Goal: Transaction & Acquisition: Download file/media

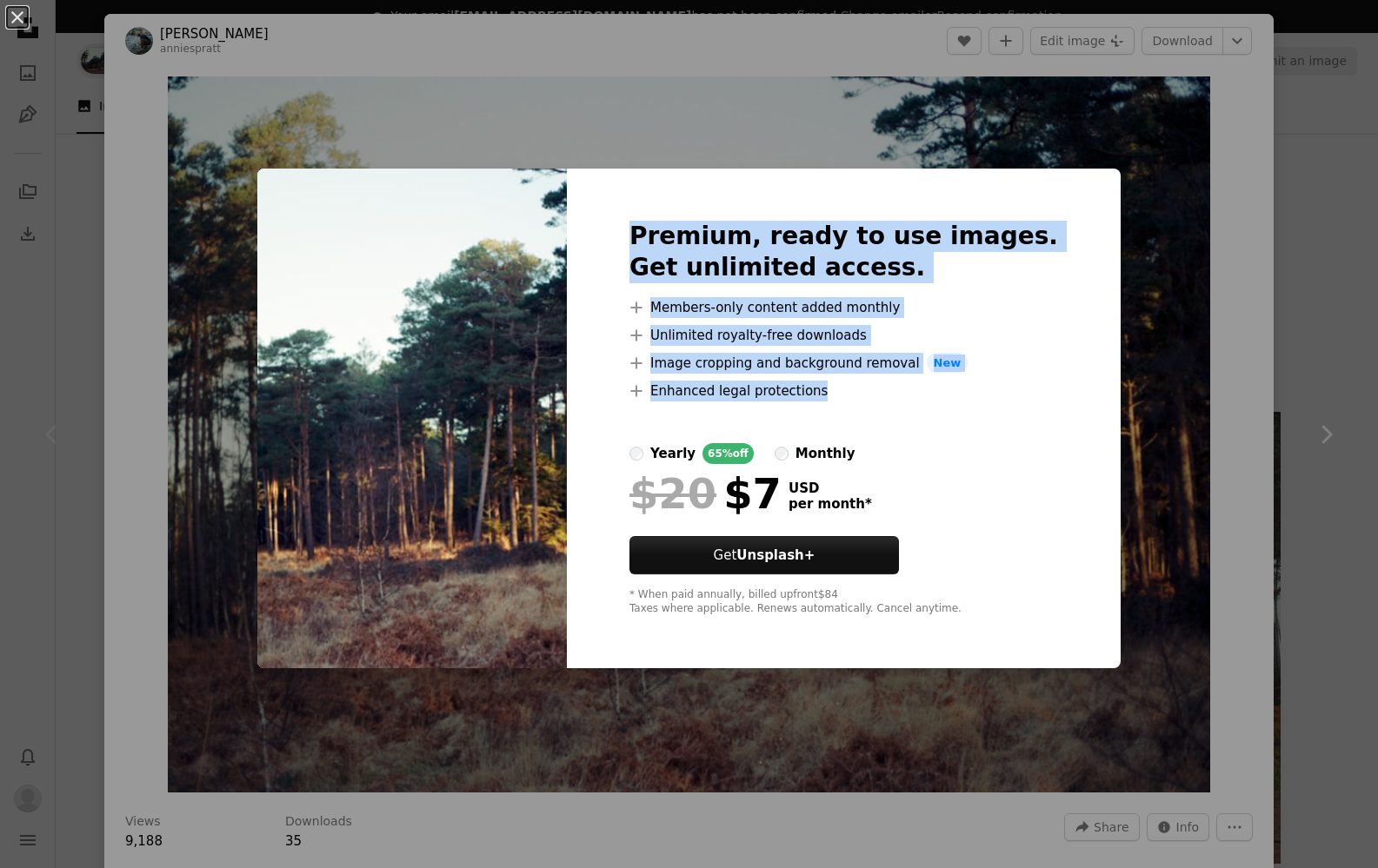
drag, startPoint x: 664, startPoint y: 230, endPoint x: 918, endPoint y: 410, distance: 311.3
click at [921, 411] on div "Premium, ready to use images. Get unlimited access. A plus sign Members-only co…" at bounding box center [844, 419] width 554 height 500
copy div "Premium, ready to use images. Get unlimited access. A plus sign Members-only co…"
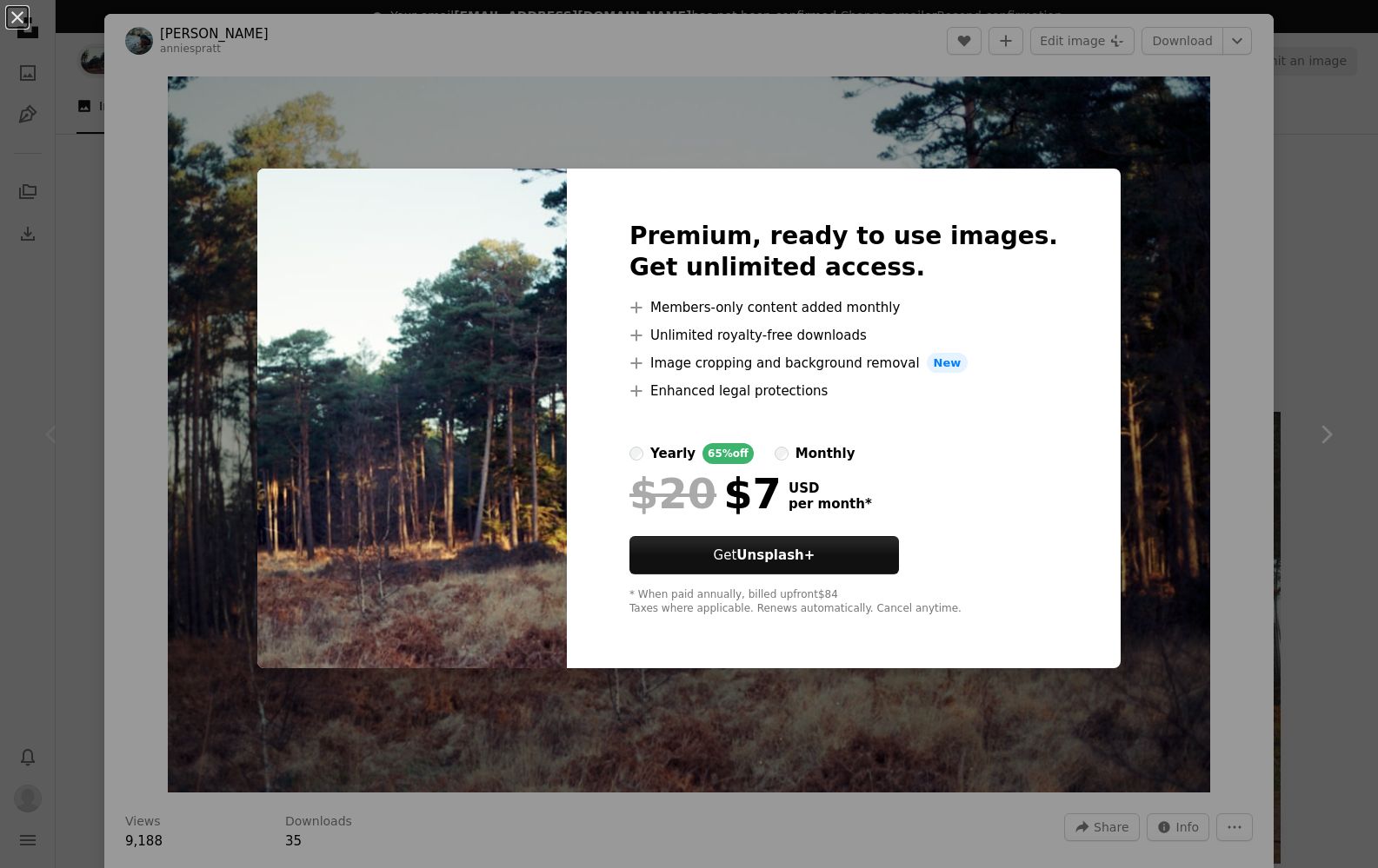
click at [1262, 88] on div "An X shape Premium, ready to use images. Get unlimited access. A plus sign Memb…" at bounding box center [689, 434] width 1378 height 868
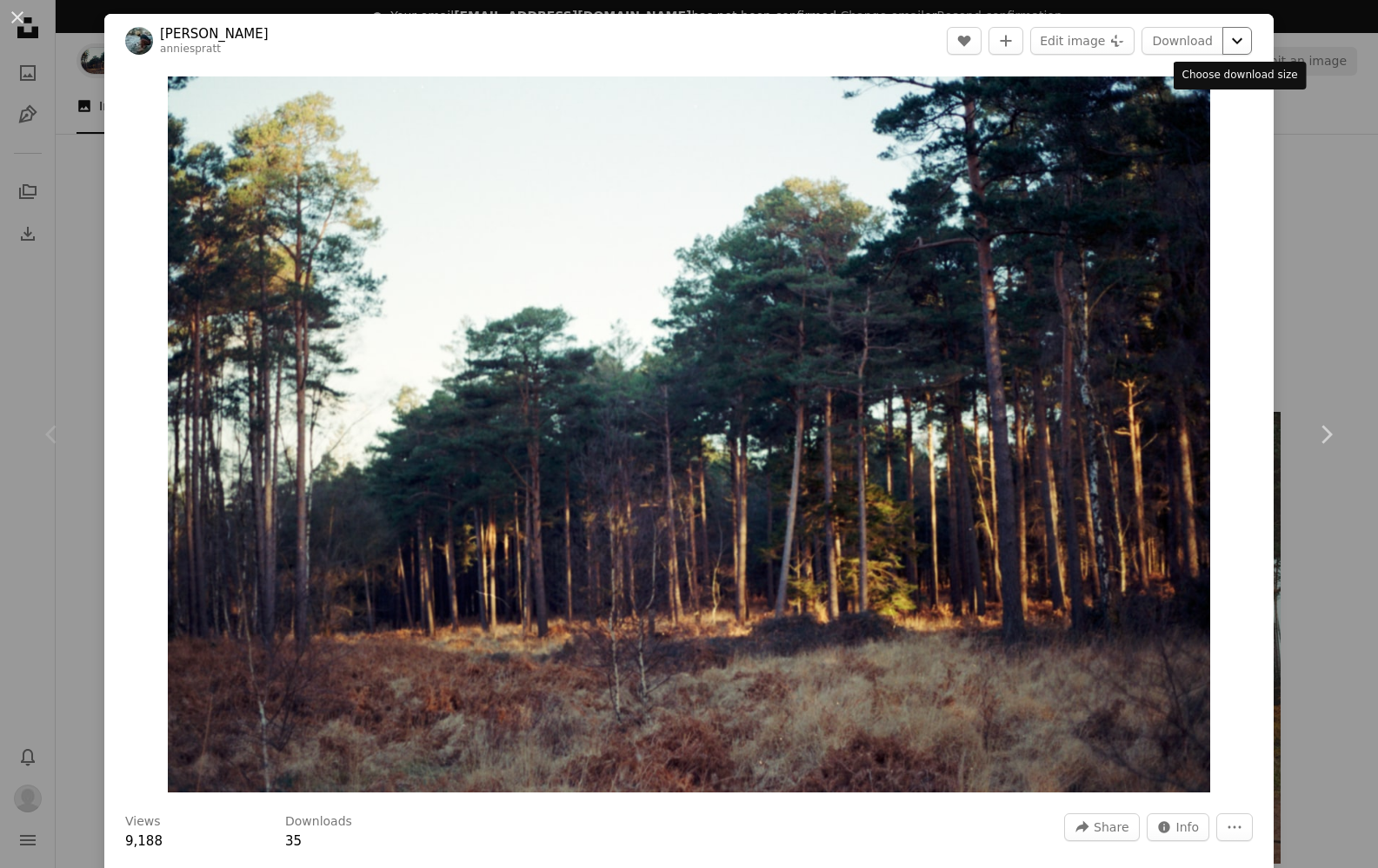
click at [1238, 43] on icon "Choose download size" at bounding box center [1238, 41] width 11 height 6
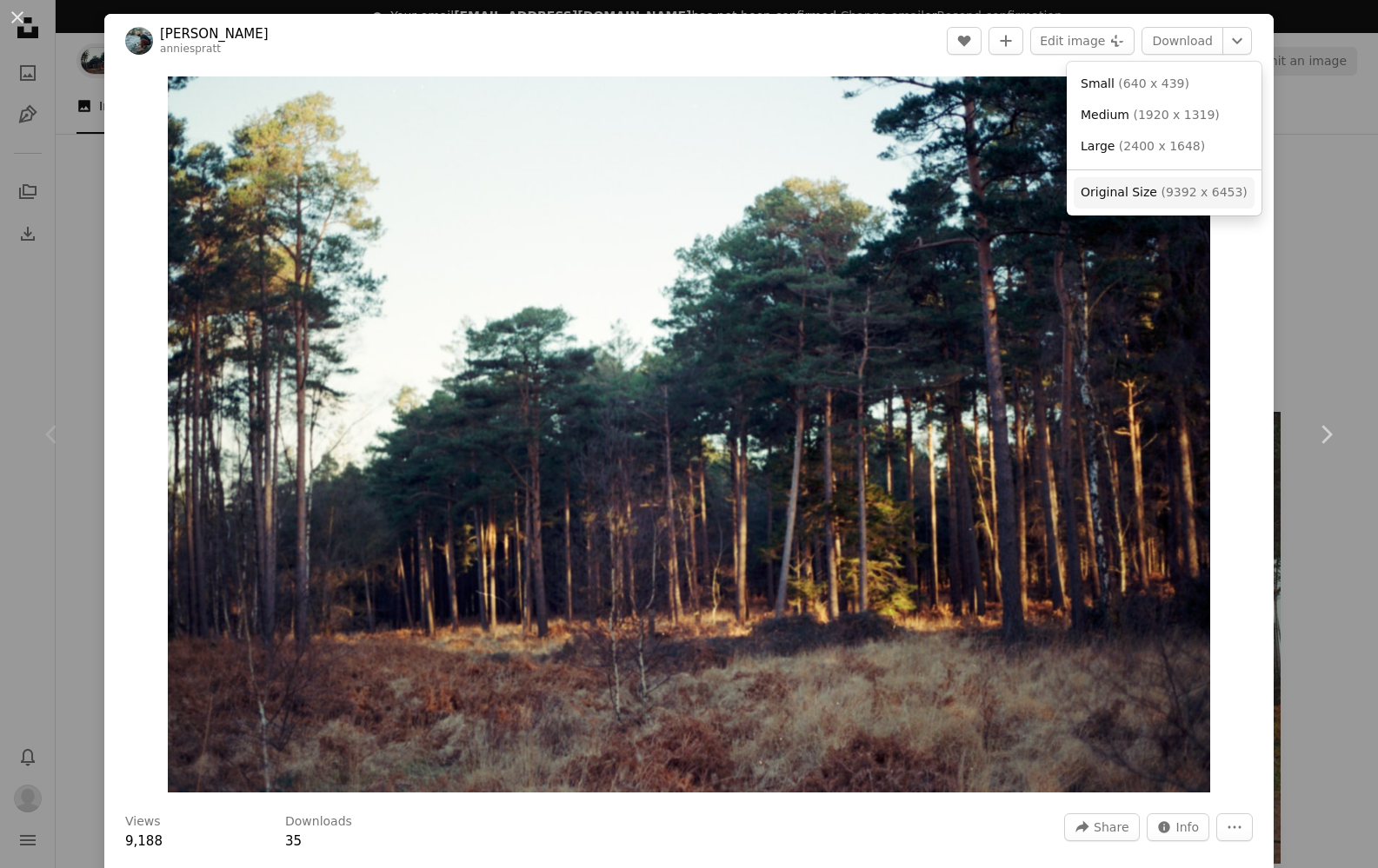
click at [1211, 190] on span "( 9392 x 6453 )" at bounding box center [1204, 192] width 86 height 14
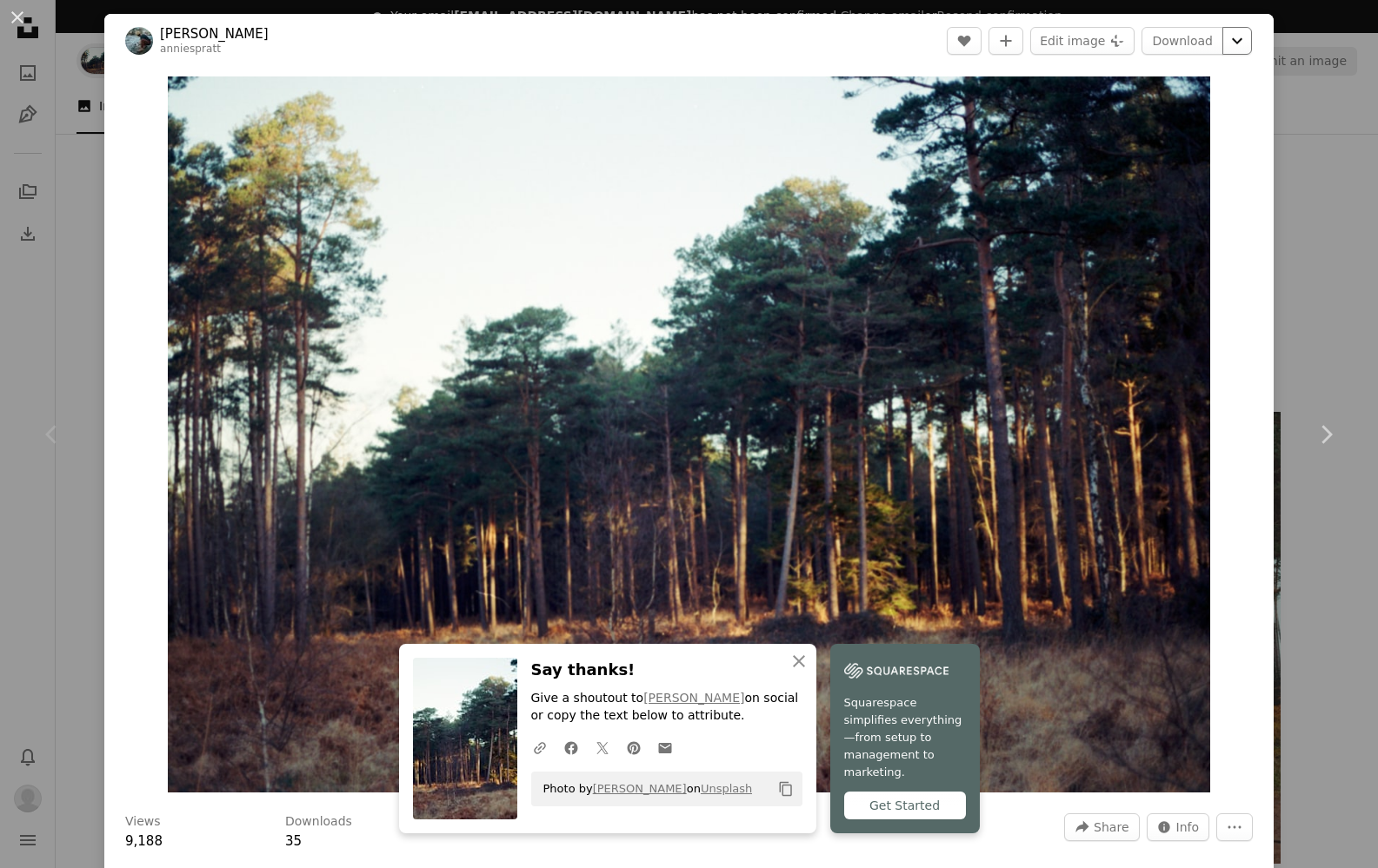
click at [1234, 45] on icon "Chevron down" at bounding box center [1238, 41] width 28 height 21
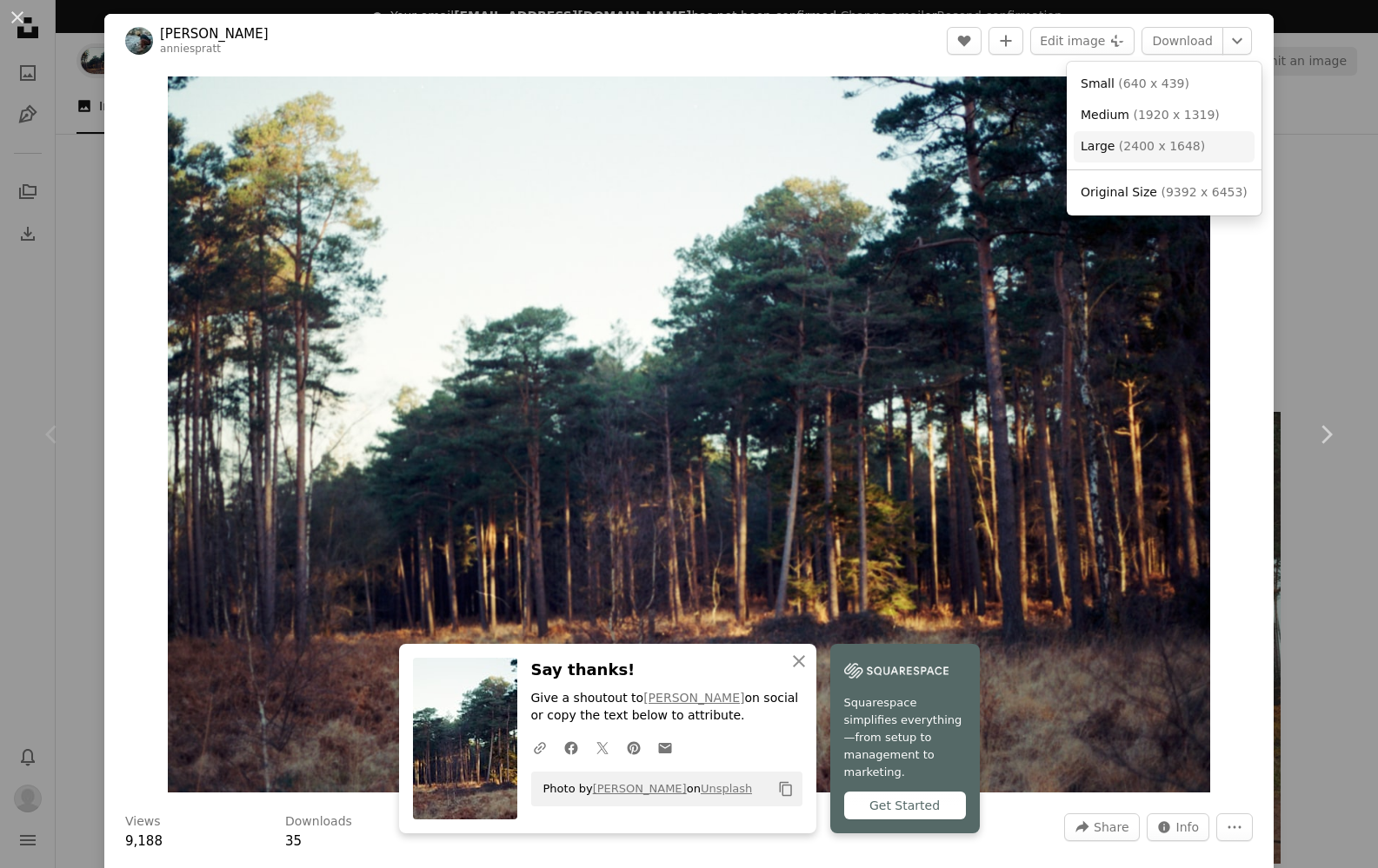
click at [1185, 150] on span "( 2400 x 1648 )" at bounding box center [1162, 146] width 86 height 14
click at [1235, 44] on icon "Chevron down" at bounding box center [1238, 41] width 28 height 21
click at [1128, 143] on span "( 2400 x 1648 )" at bounding box center [1162, 146] width 86 height 14
